Goal: Find specific page/section: Find specific page/section

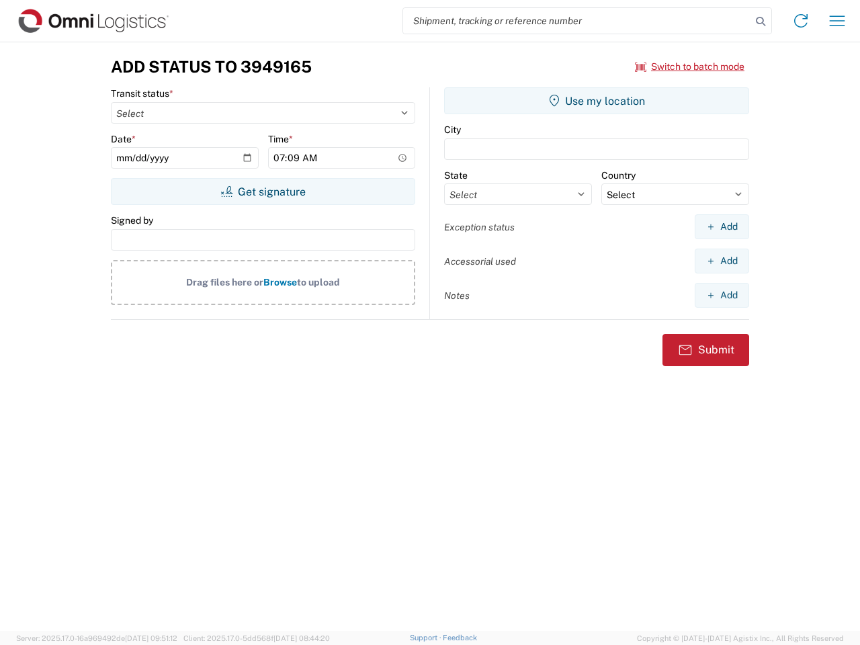
click at [577, 21] on input "search" at bounding box center [577, 21] width 348 height 26
click at [761, 21] on icon at bounding box center [760, 21] width 19 height 19
click at [801, 21] on icon at bounding box center [800, 20] width 21 height 21
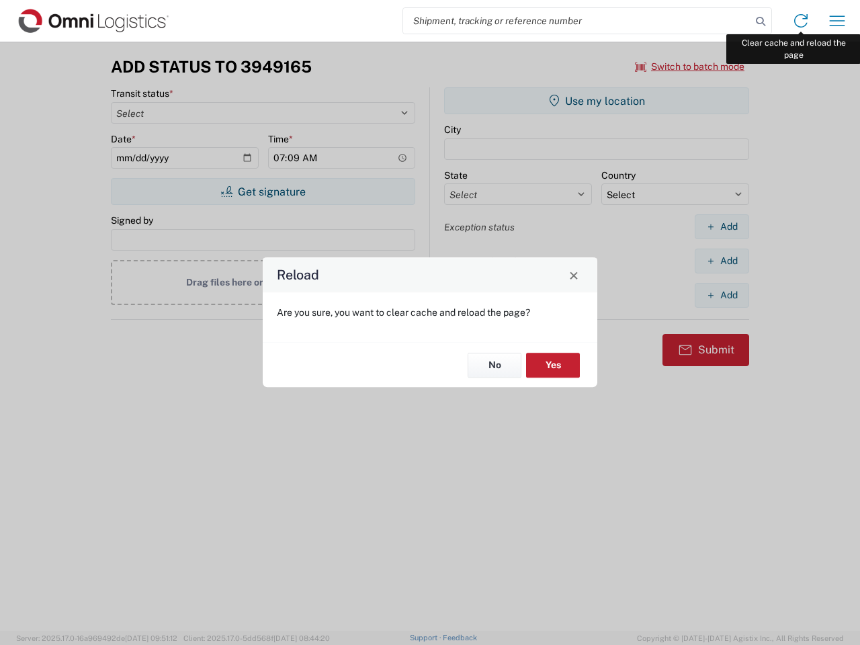
click at [837, 21] on div "Reload Are you sure, you want to clear cache and reload the page? No Yes" at bounding box center [430, 322] width 860 height 645
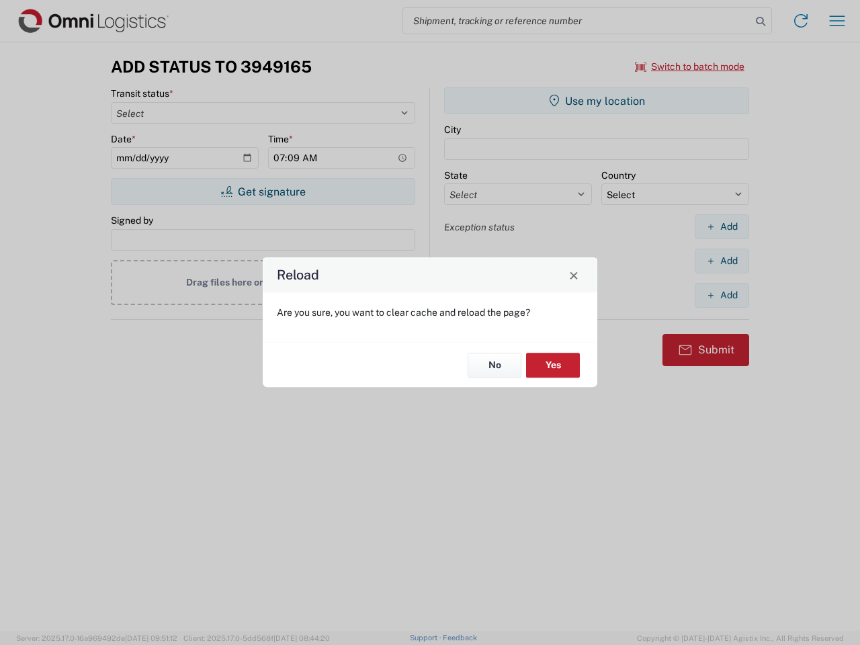
click at [690, 67] on div "Reload Are you sure, you want to clear cache and reload the page? No Yes" at bounding box center [430, 322] width 860 height 645
click at [263, 191] on div "Reload Are you sure, you want to clear cache and reload the page? No Yes" at bounding box center [430, 322] width 860 height 645
click at [597, 101] on div "Reload Are you sure, you want to clear cache and reload the page? No Yes" at bounding box center [430, 322] width 860 height 645
click at [722, 226] on div "Reload Are you sure, you want to clear cache and reload the page? No Yes" at bounding box center [430, 322] width 860 height 645
click at [722, 261] on div "Reload Are you sure, you want to clear cache and reload the page? No Yes" at bounding box center [430, 322] width 860 height 645
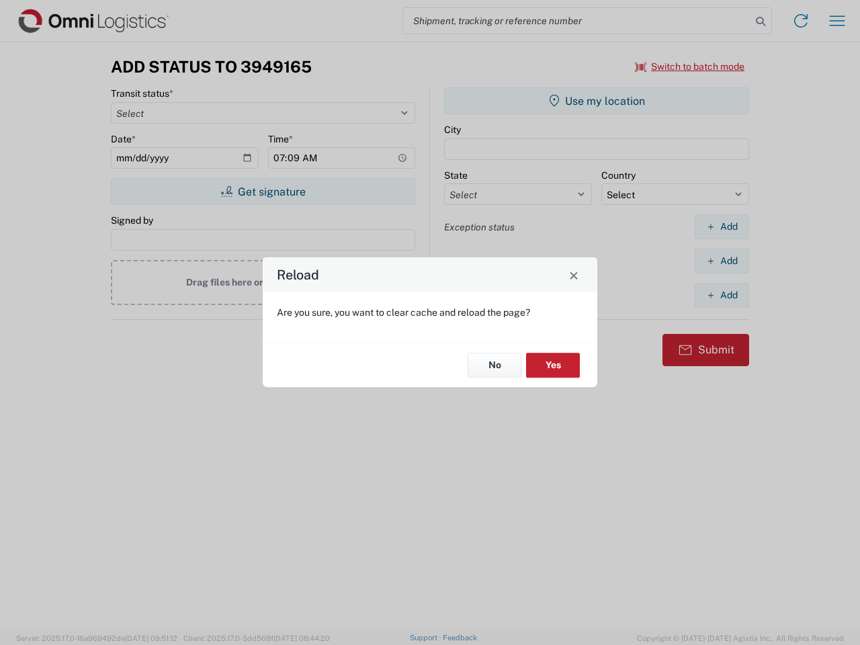
click at [722, 295] on div "Reload Are you sure, you want to clear cache and reload the page? No Yes" at bounding box center [430, 322] width 860 height 645
